Goal: Transaction & Acquisition: Purchase product/service

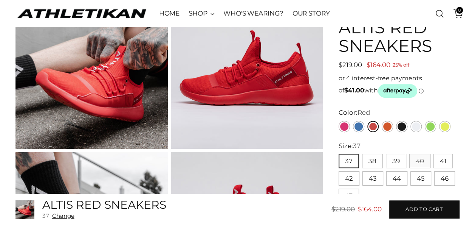
scroll to position [100, 0]
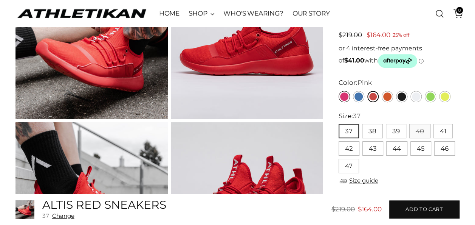
click at [345, 94] on link "Pink" at bounding box center [344, 96] width 11 height 11
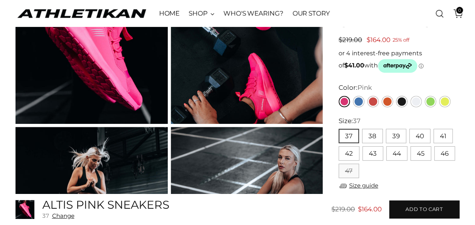
scroll to position [110, 0]
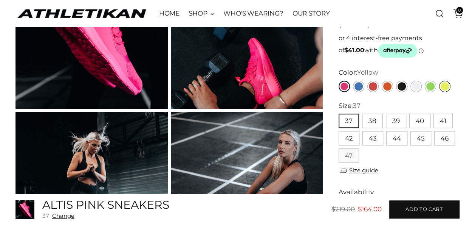
click at [445, 85] on link "Yellow" at bounding box center [444, 86] width 11 height 11
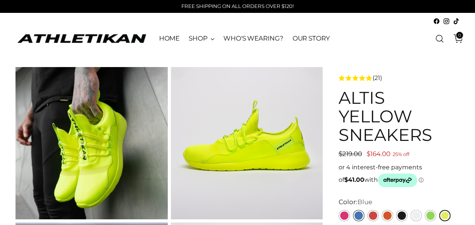
click at [358, 214] on link "Blue" at bounding box center [358, 215] width 11 height 11
